Goal: Transaction & Acquisition: Subscribe to service/newsletter

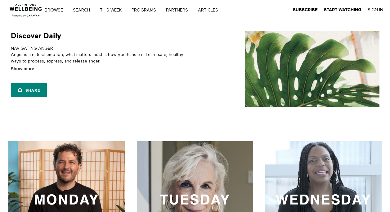
scroll to position [155, 0]
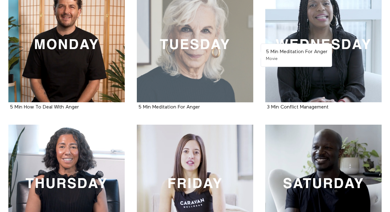
click at [203, 91] on div at bounding box center [195, 44] width 116 height 116
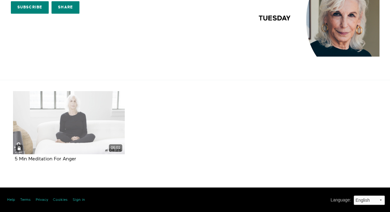
scroll to position [50, 0]
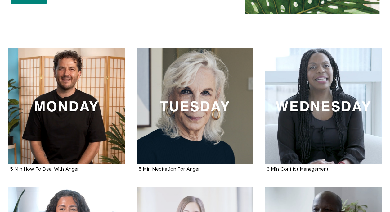
scroll to position [124, 0]
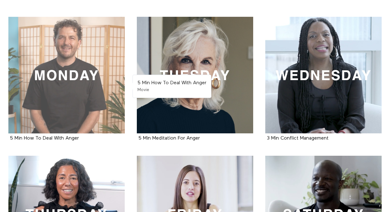
click at [45, 74] on div at bounding box center [66, 75] width 116 height 116
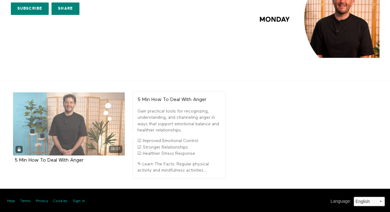
scroll to position [50, 0]
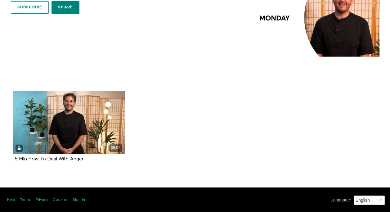
click at [30, 2] on link "Subscribe" at bounding box center [30, 7] width 38 height 12
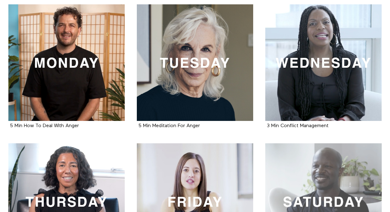
scroll to position [124, 0]
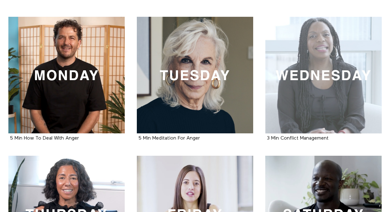
click at [327, 100] on div at bounding box center [324, 75] width 116 height 116
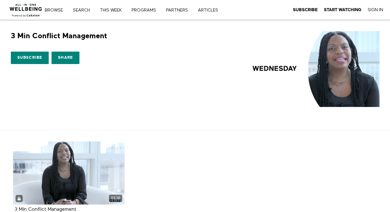
scroll to position [50, 0]
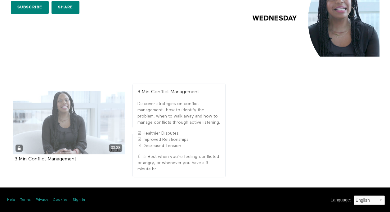
click at [18, 148] on div "03:38" at bounding box center [69, 147] width 112 height 7
